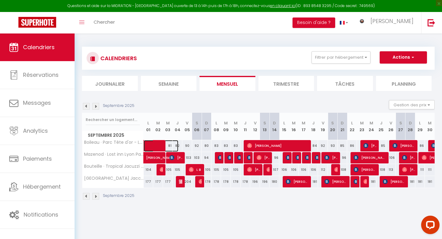
click at [170, 146] on span at bounding box center [164, 146] width 28 height 12
select select "OK"
select select "0"
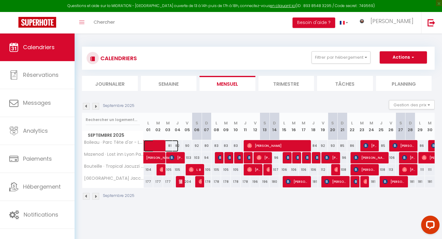
select select "1"
select select
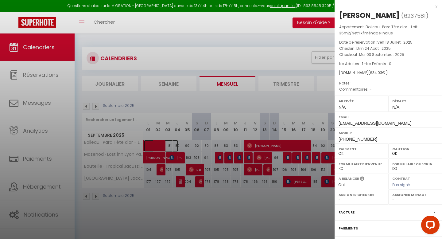
select select "38923"
click at [285, 106] on div at bounding box center [221, 119] width 442 height 239
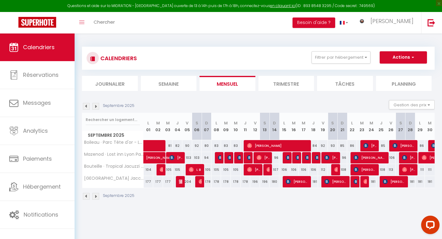
click at [187, 145] on div "90" at bounding box center [187, 145] width 10 height 11
type input "90"
type input "Ven 05 Septembre 2025"
type input "[DATE]"
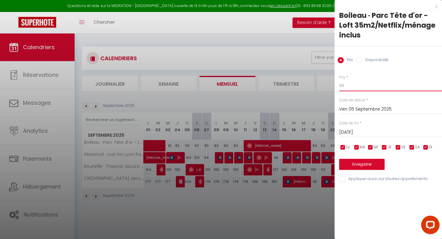
click at [351, 86] on input "90" at bounding box center [390, 85] width 103 height 11
type input "9"
type input "89"
click at [365, 161] on button "Enregistrer" at bounding box center [361, 164] width 45 height 11
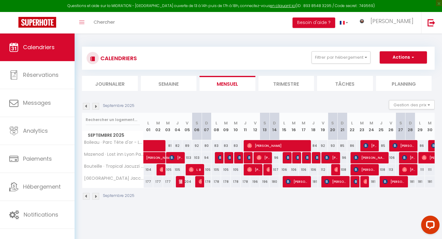
click at [208, 145] on div "80" at bounding box center [207, 145] width 10 height 11
type input "80"
type input "Dim 07 Septembre 2025"
type input "Lun 08 Septembre 2025"
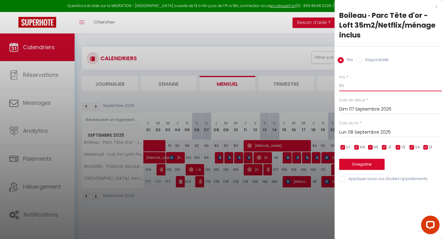
click at [347, 86] on input "80" at bounding box center [390, 85] width 103 height 11
type input "8"
type input "79"
click at [358, 165] on button "Enregistrer" at bounding box center [361, 164] width 45 height 11
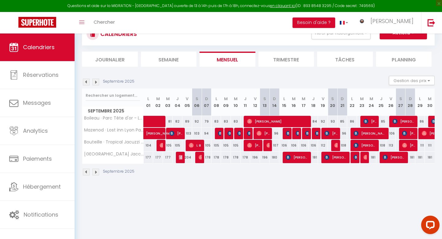
scroll to position [33, 0]
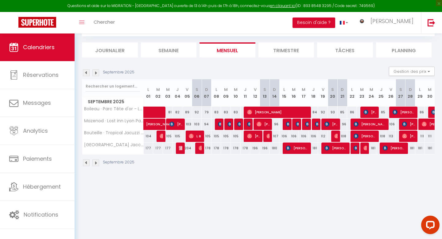
click at [316, 111] on div "84" at bounding box center [313, 111] width 10 height 11
type input "84"
type input "Jeu 18 Septembre 2025"
type input "[DATE]"
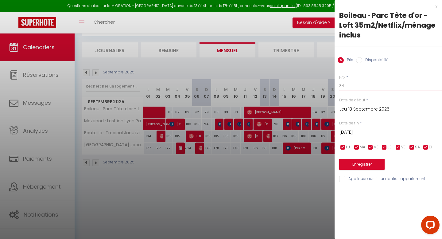
click at [346, 85] on input "84" at bounding box center [390, 85] width 103 height 11
type input "83"
click at [359, 163] on button "Enregistrer" at bounding box center [361, 164] width 45 height 11
